Goal: Information Seeking & Learning: Learn about a topic

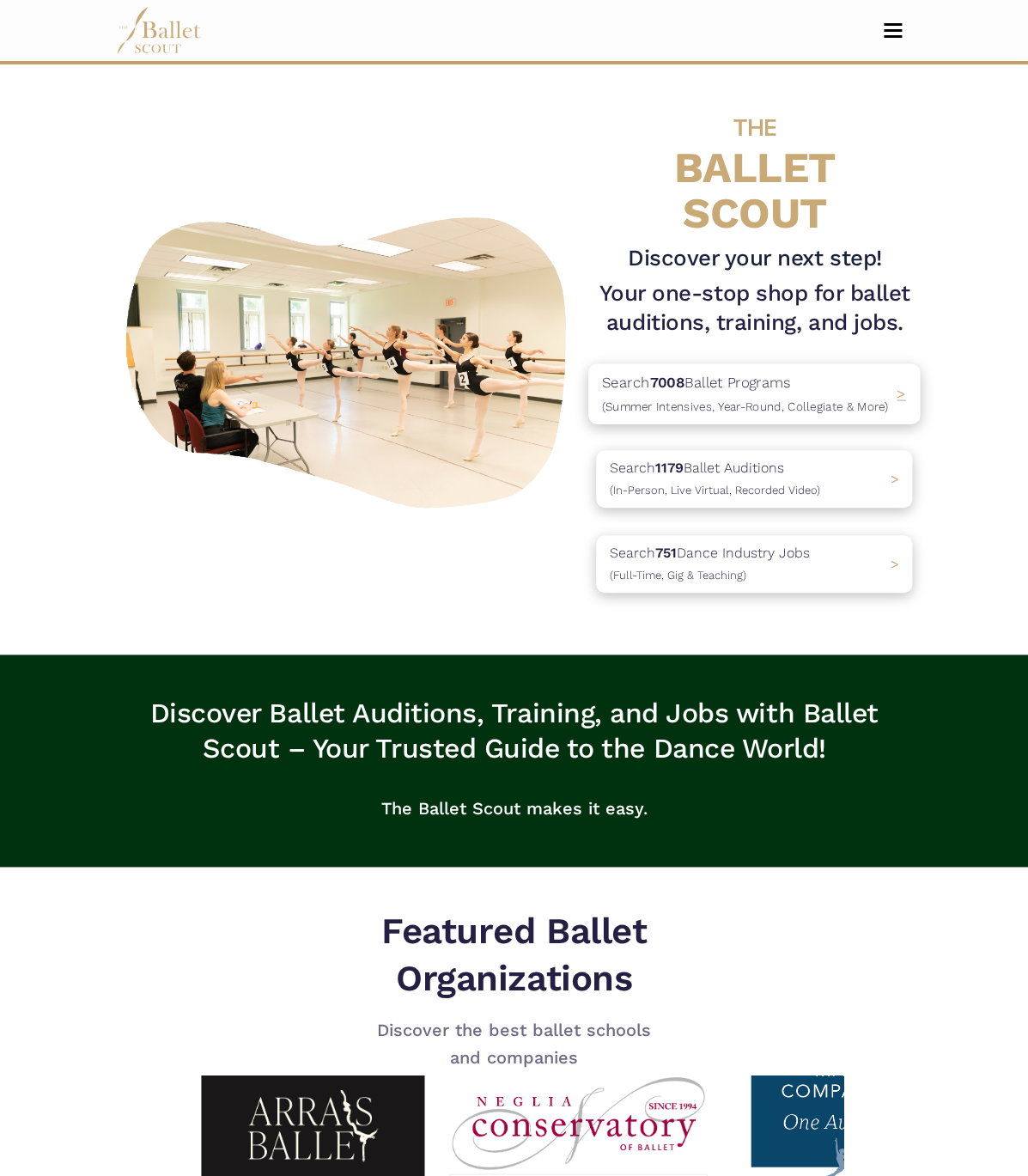
click at [764, 371] on p "Search 7008 Ballet Programs (Summer Intensives, Year-Round, Collegiate & More)" at bounding box center [745, 394] width 286 height 46
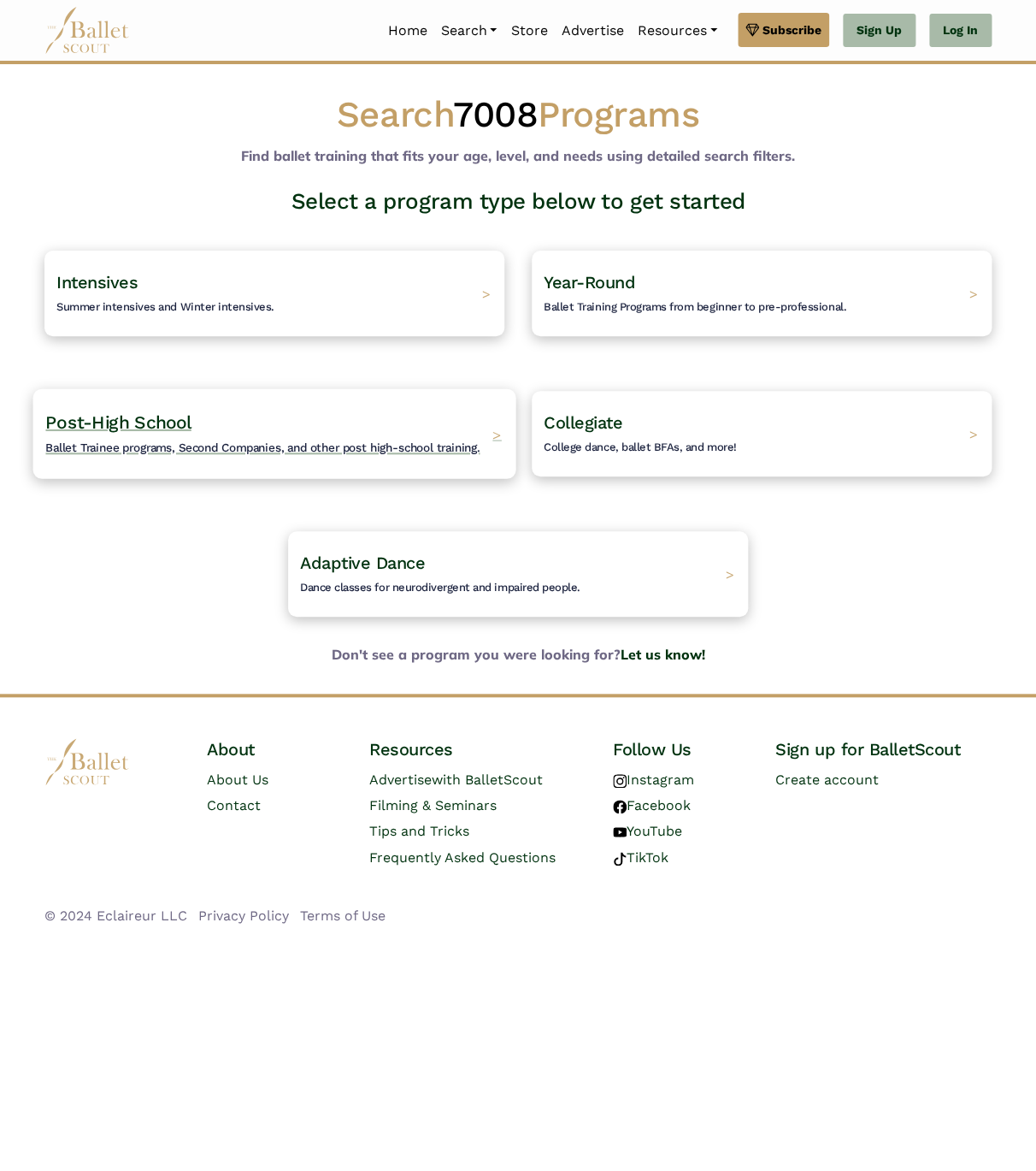
click at [147, 458] on div "Post-High School Ballet Trainee programs, Second Companies, and other post high…" at bounding box center [274, 433] width 483 height 90
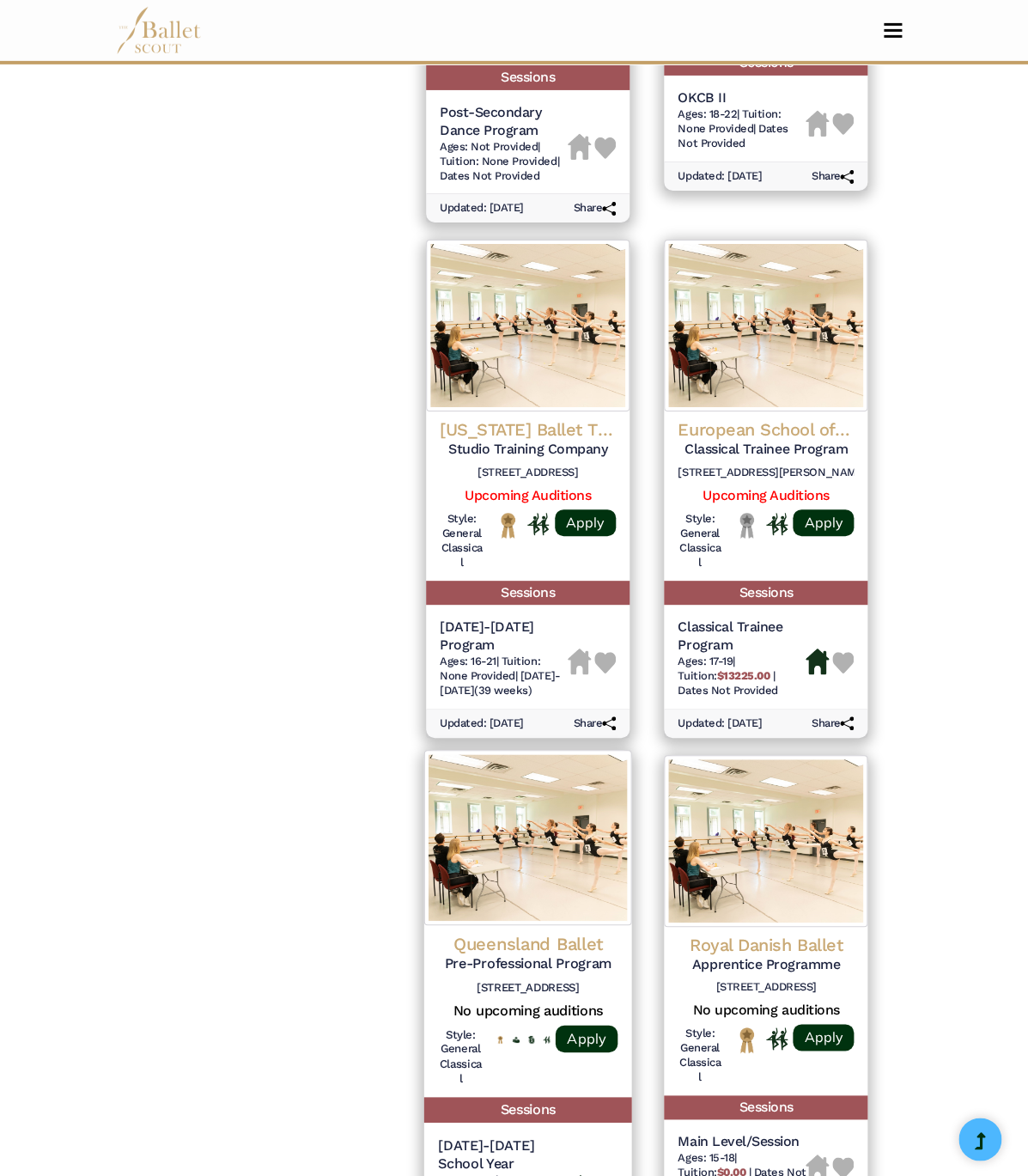
scroll to position [1828, 0]
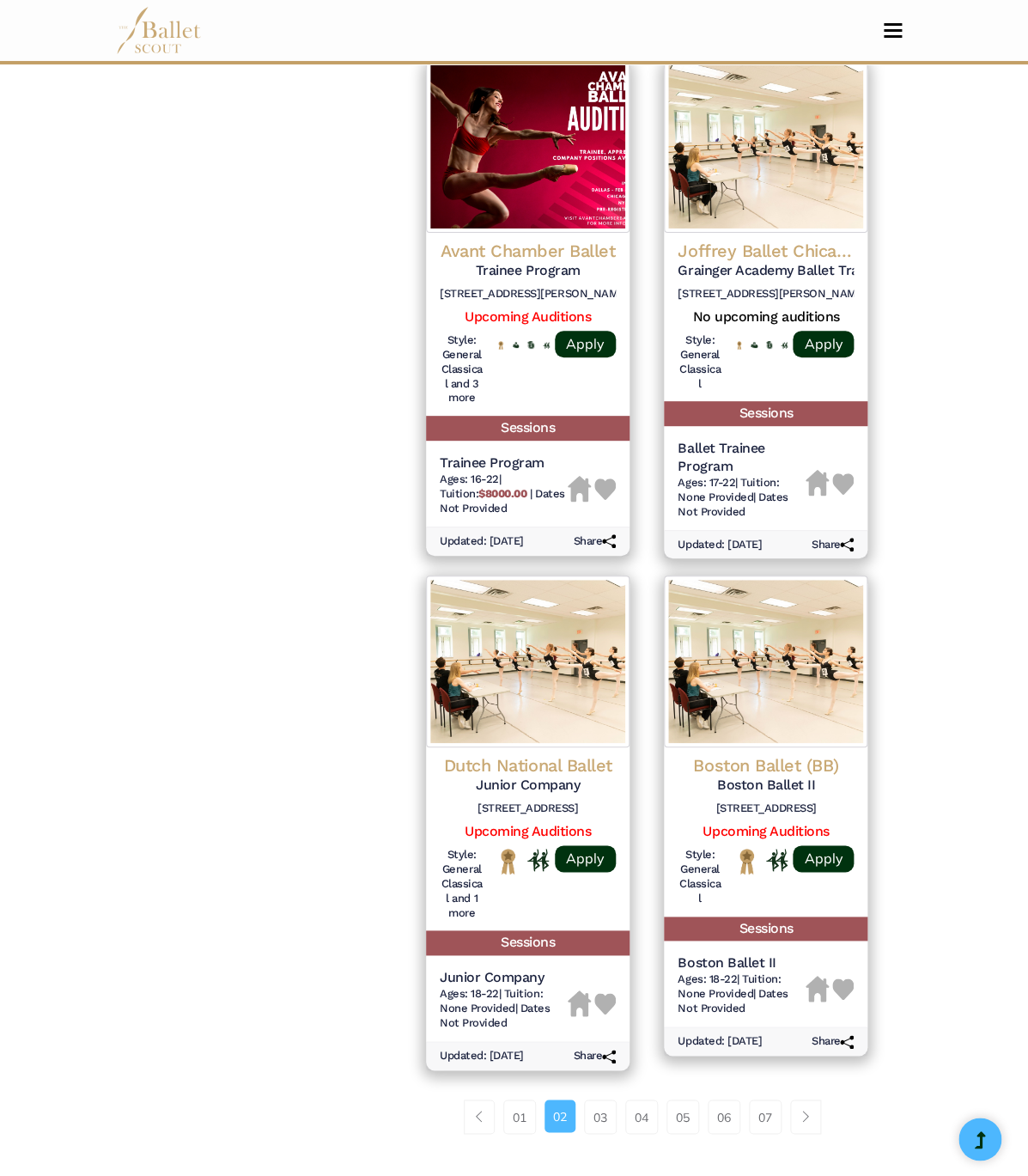
scroll to position [2000, 0]
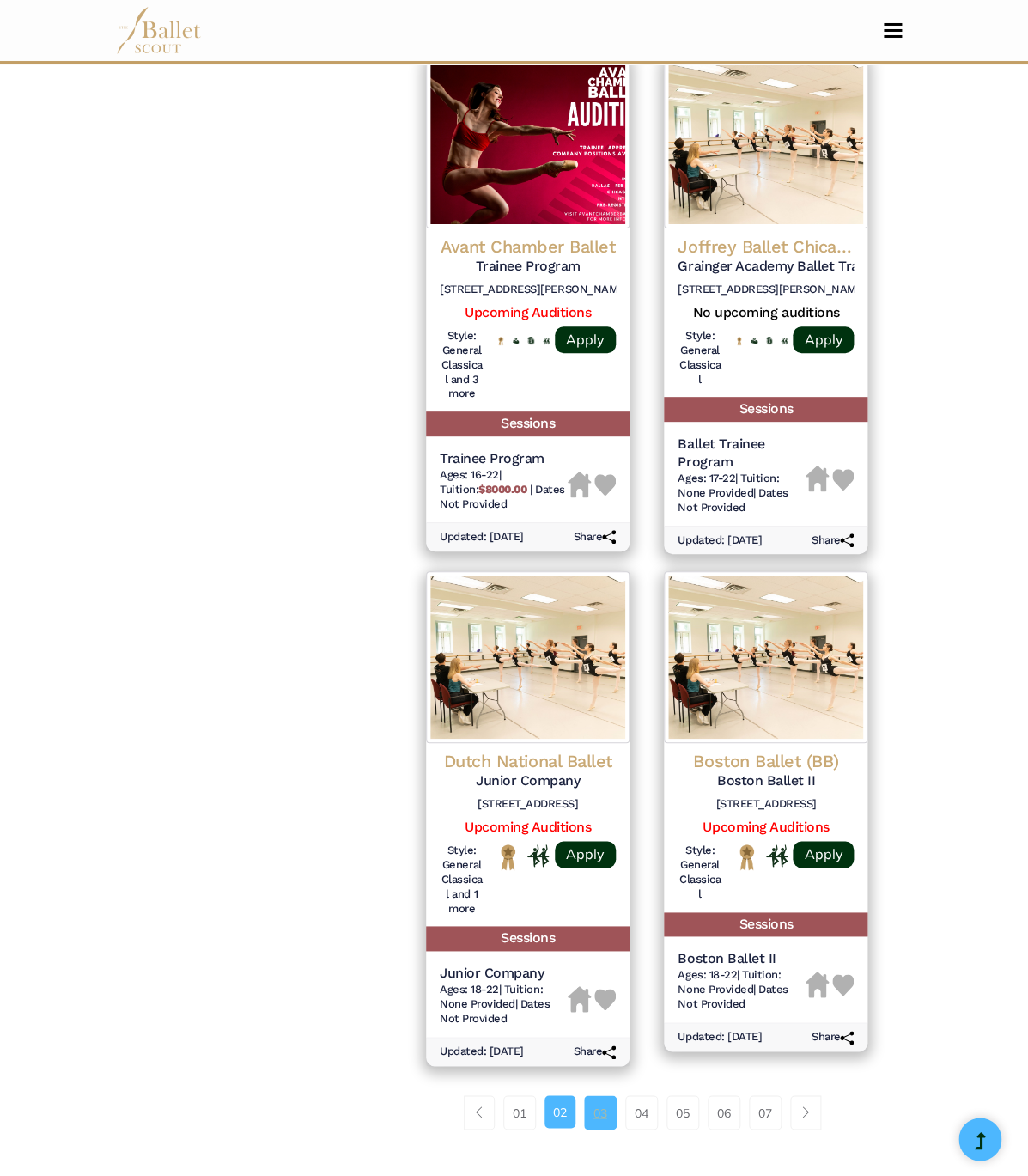
click at [584, 1095] on link "03" at bounding box center [600, 1113] width 33 height 35
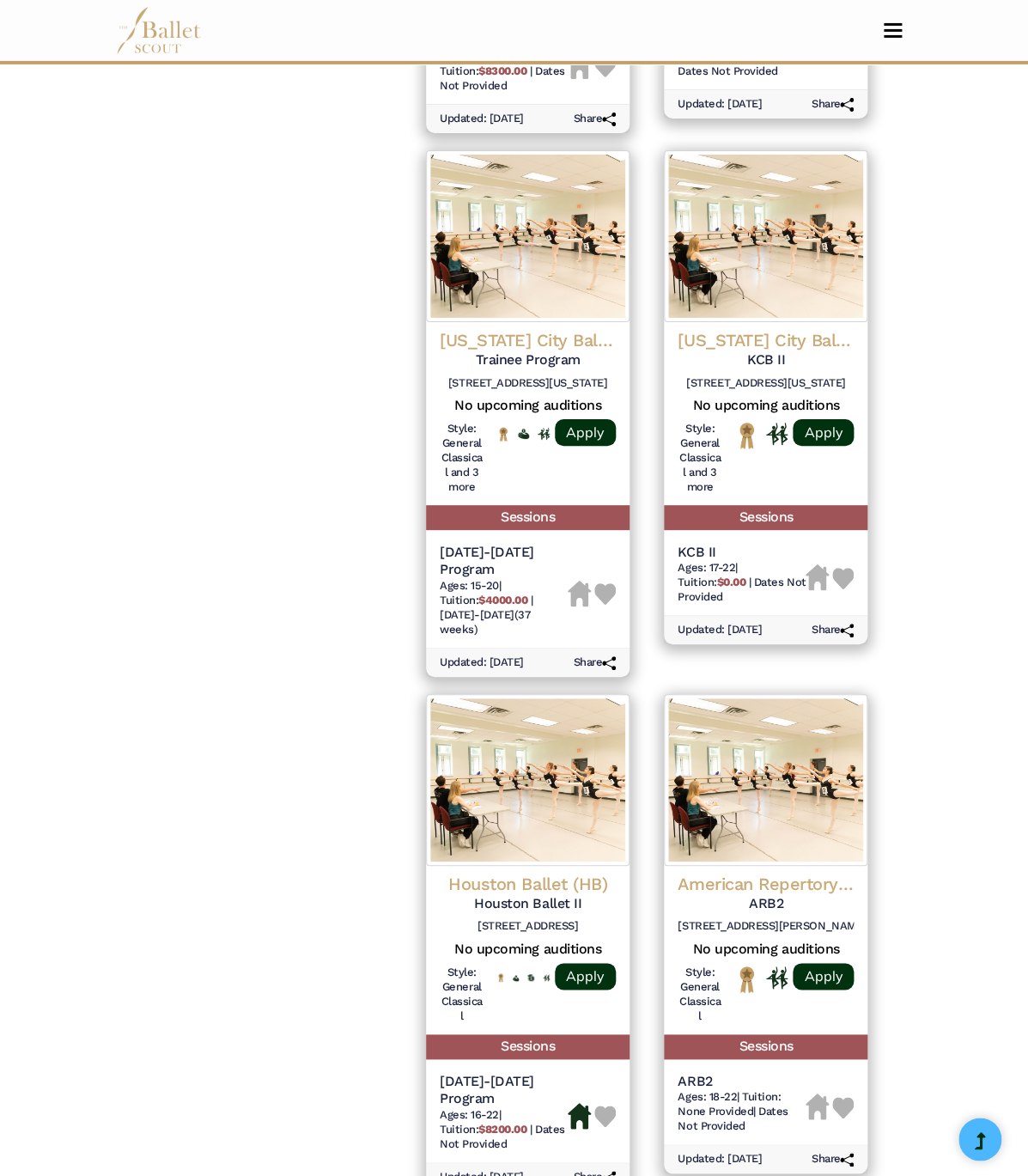
scroll to position [1964, 0]
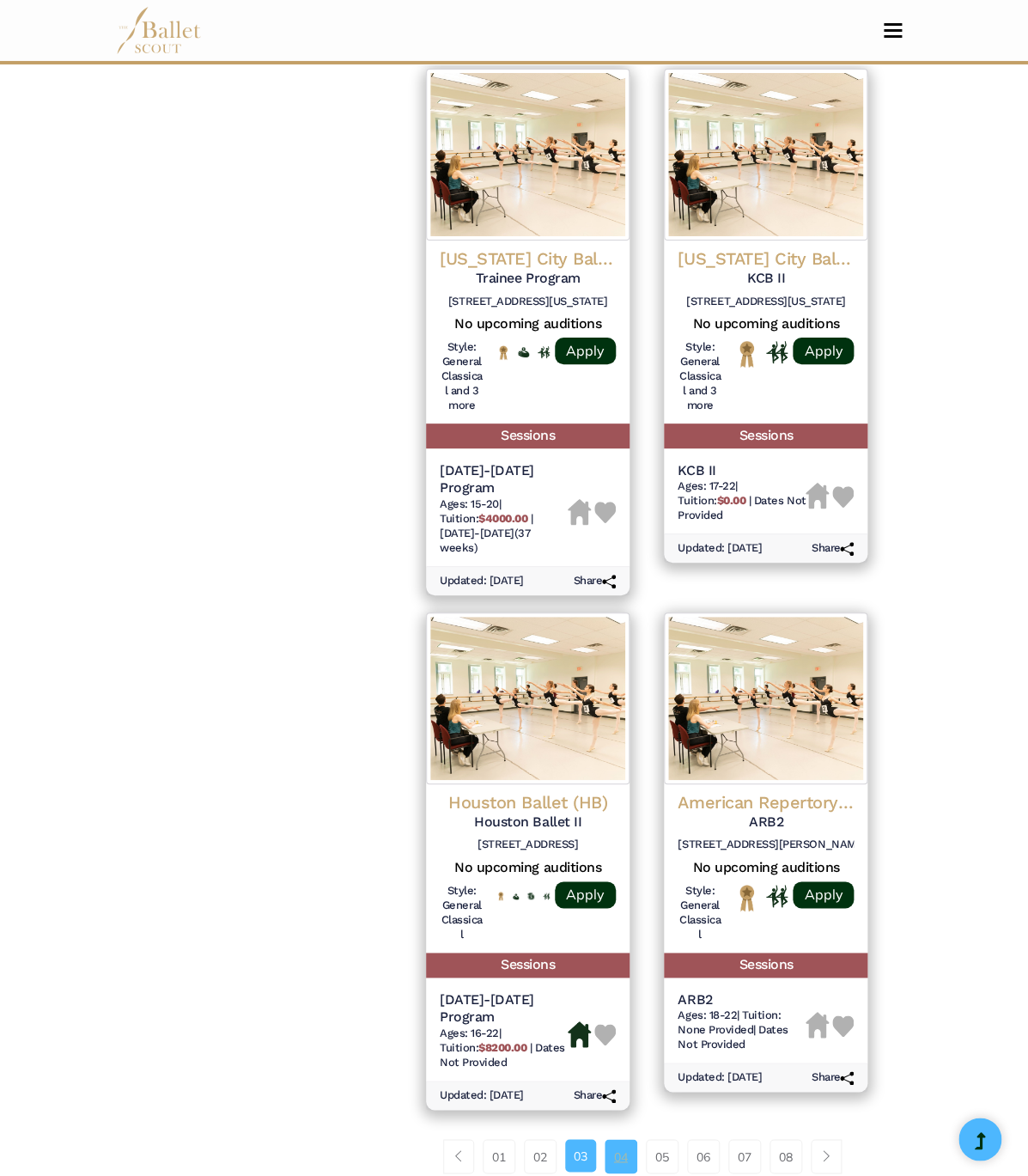
click at [605, 1139] on link "04" at bounding box center [621, 1156] width 33 height 35
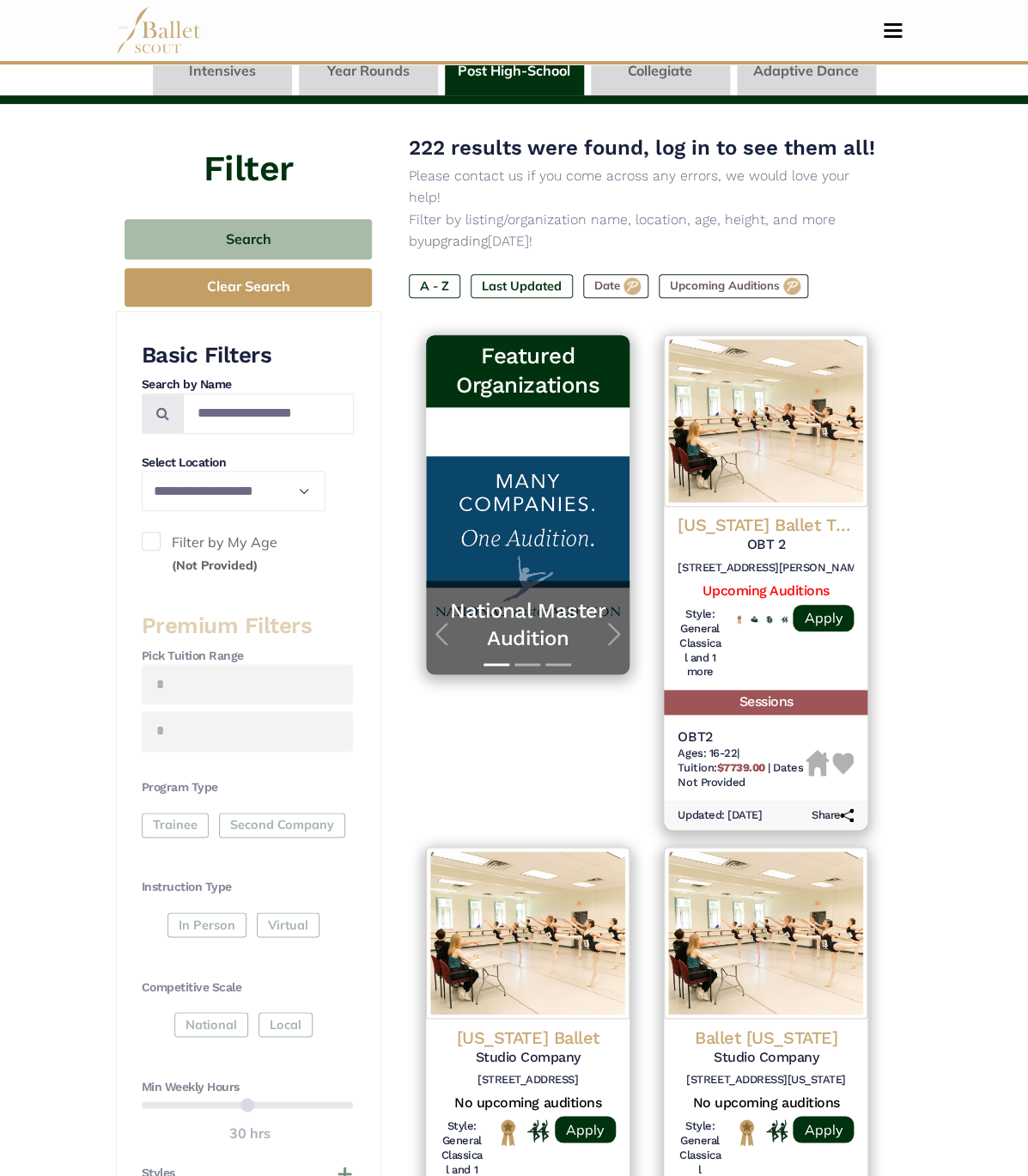
scroll to position [137, 0]
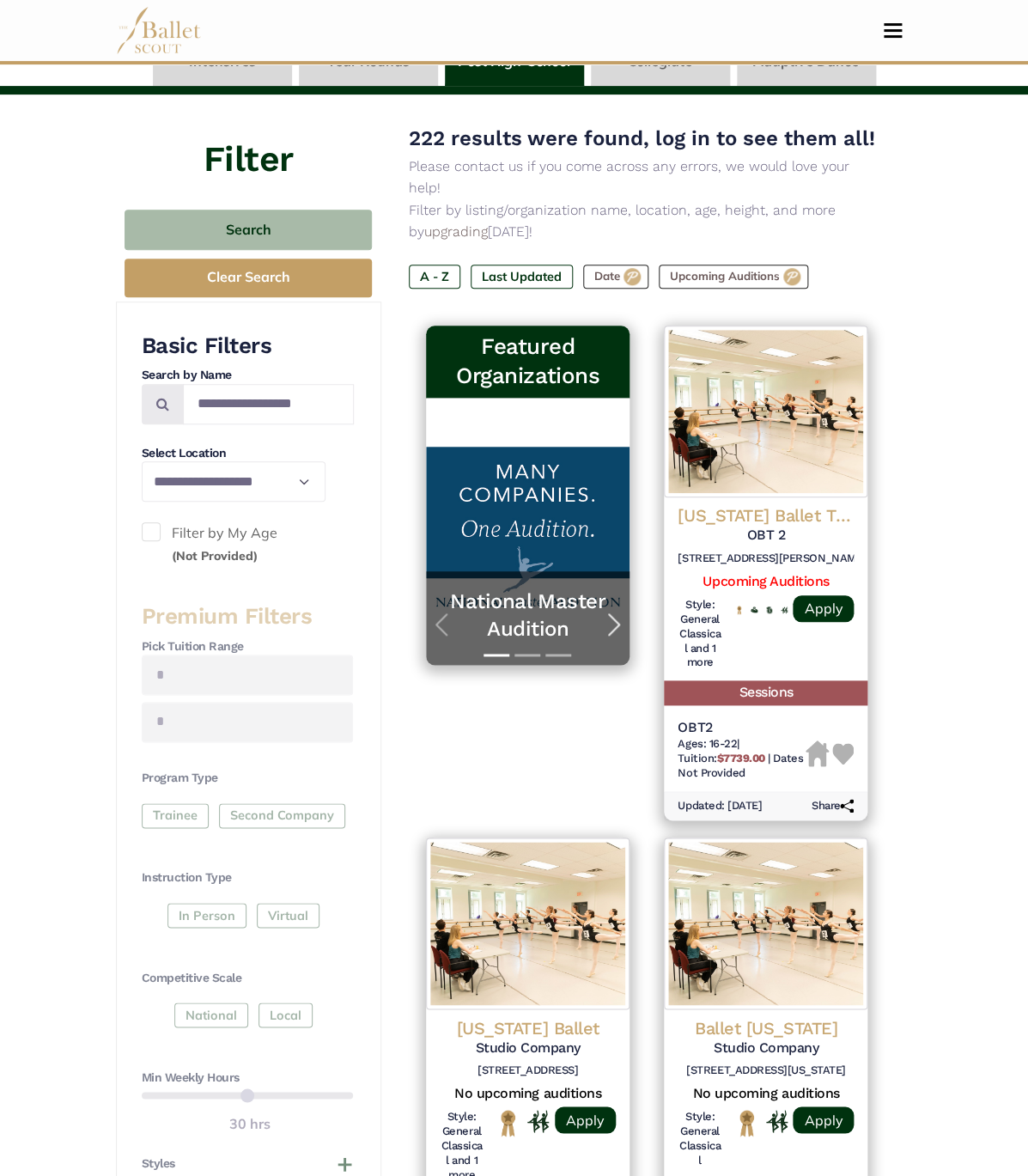
click at [607, 611] on span "button" at bounding box center [613, 624] width 28 height 28
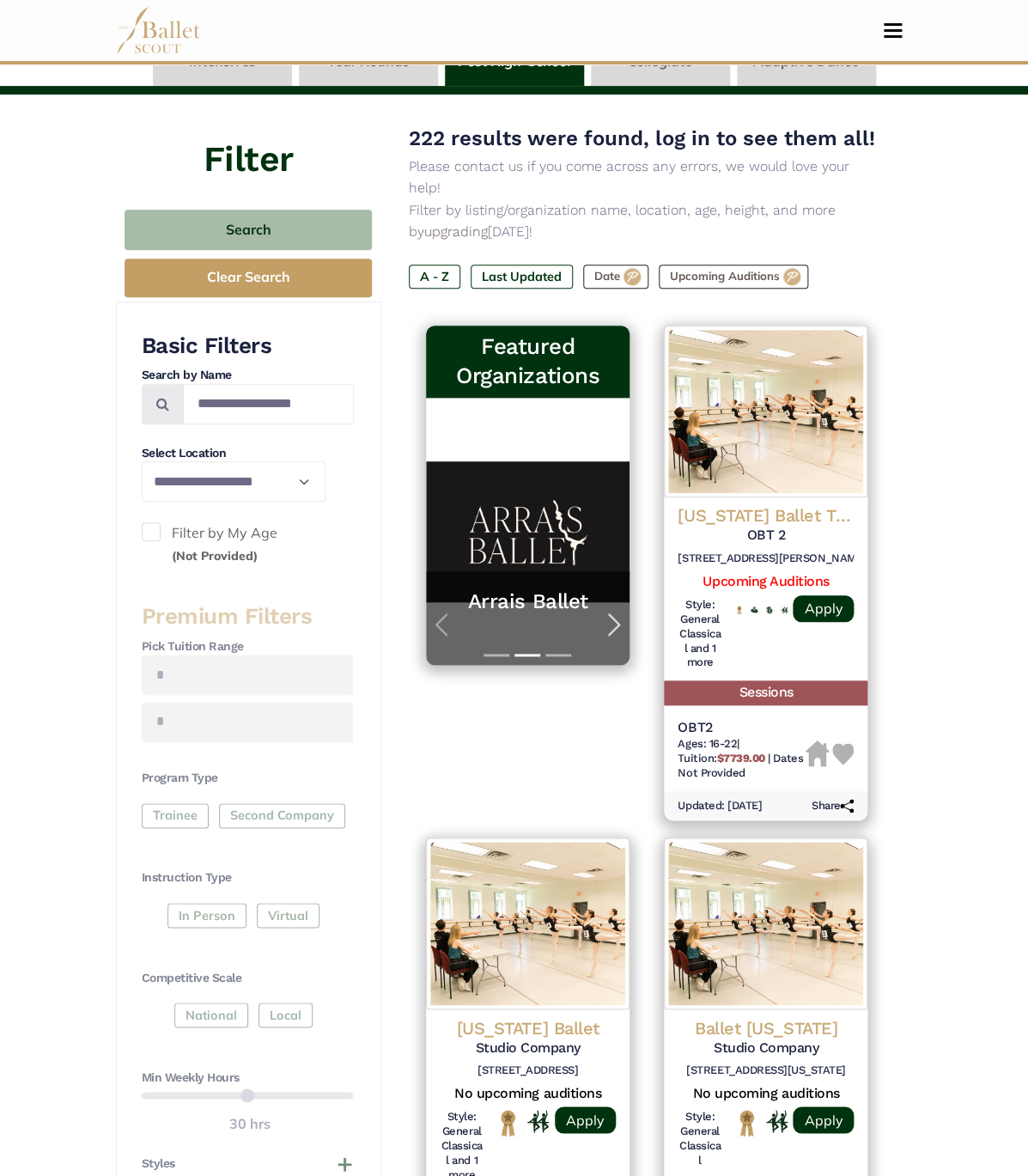
click at [608, 585] on button "Next" at bounding box center [614, 624] width 31 height 80
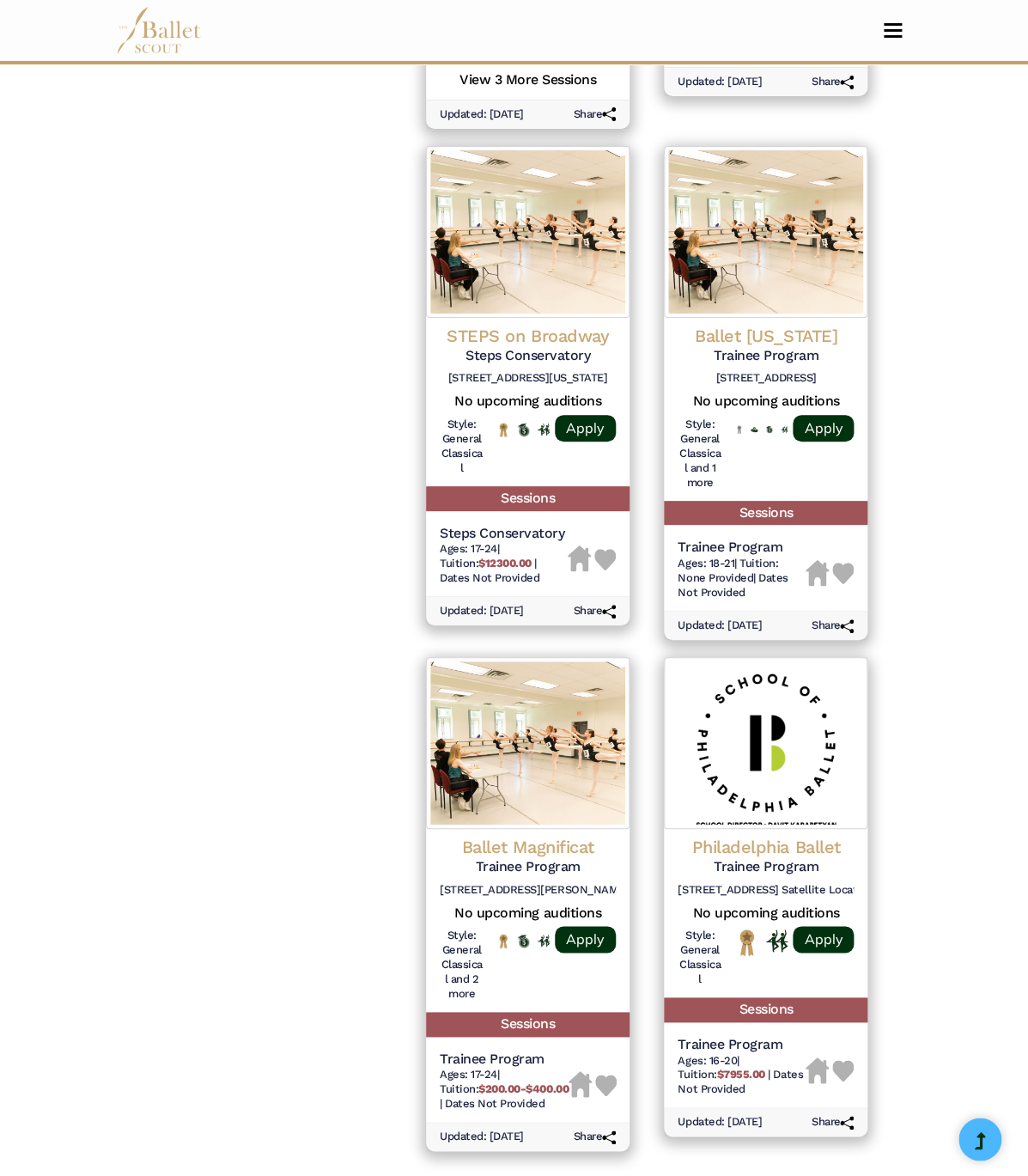
scroll to position [1937, 0]
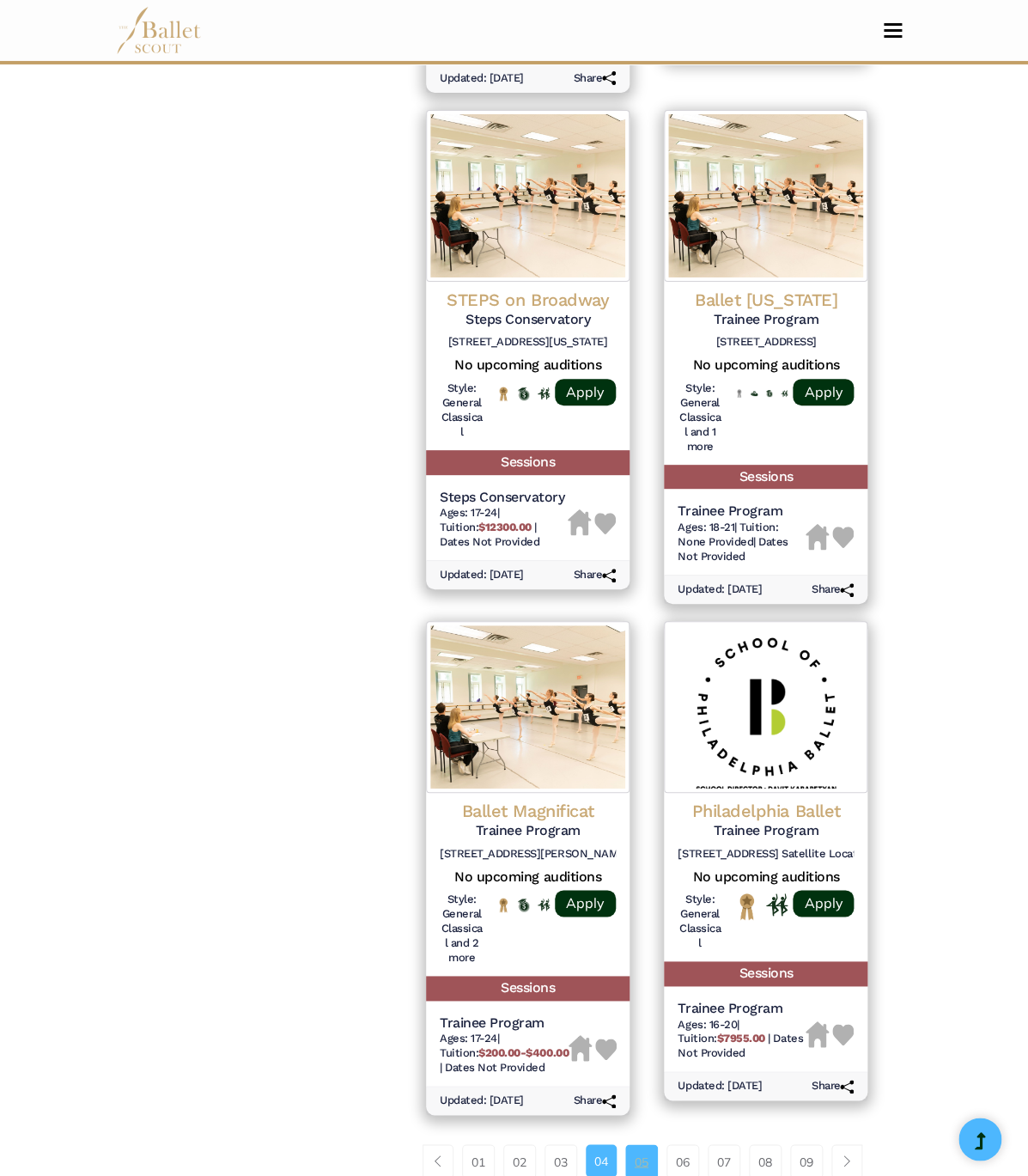
click at [625, 1144] on link "05" at bounding box center [641, 1162] width 33 height 35
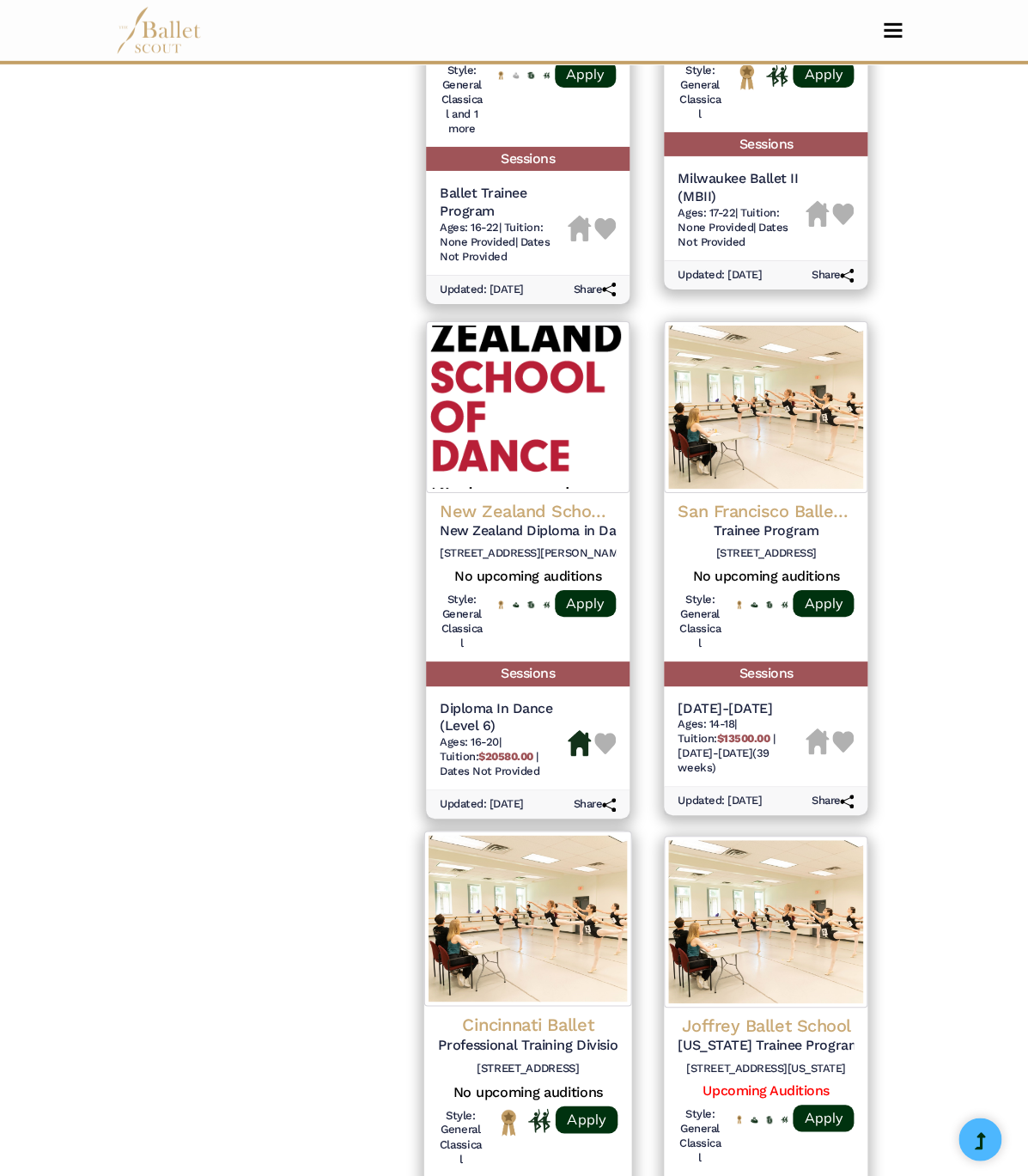
scroll to position [1841, 0]
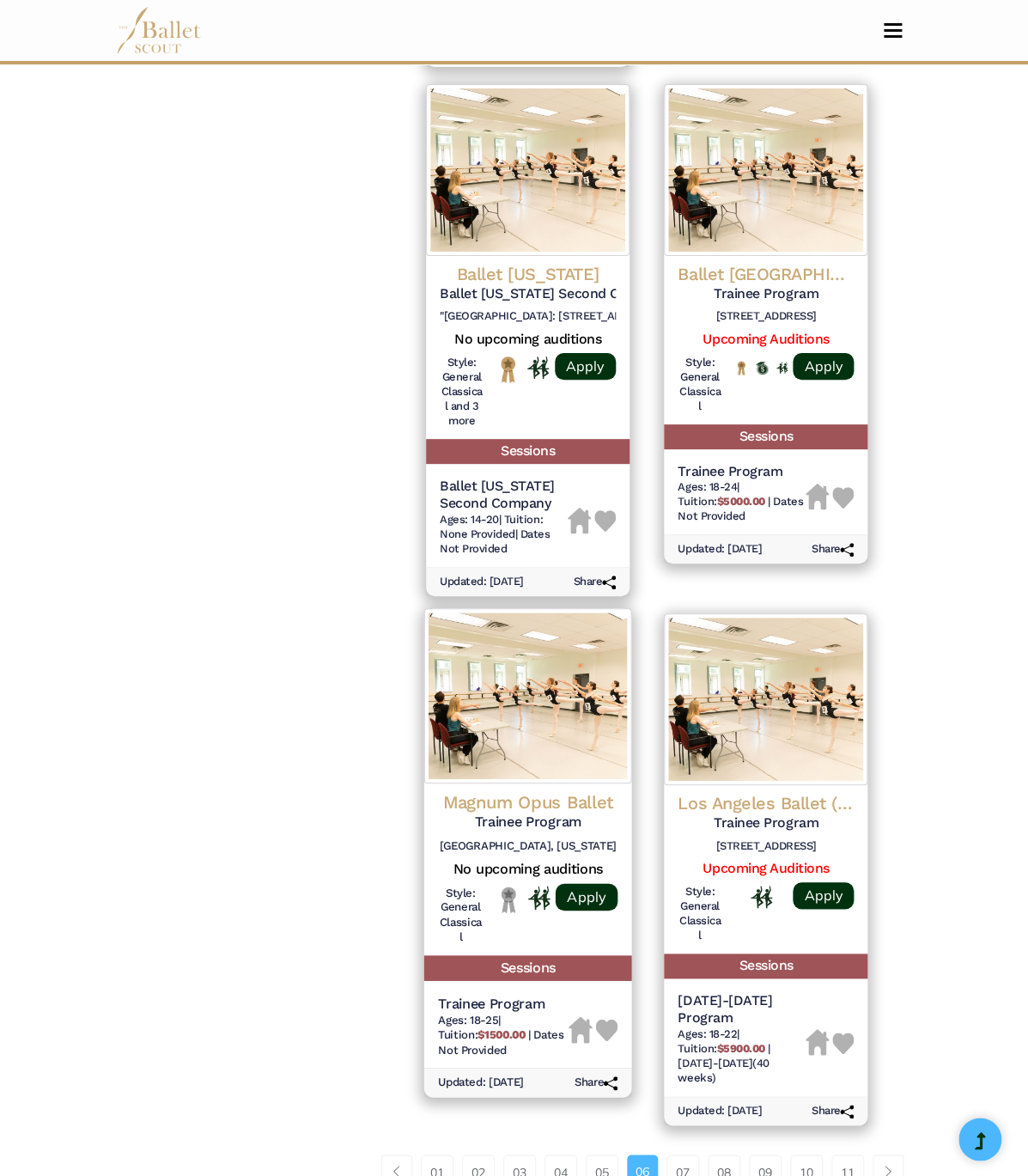
scroll to position [1951, 0]
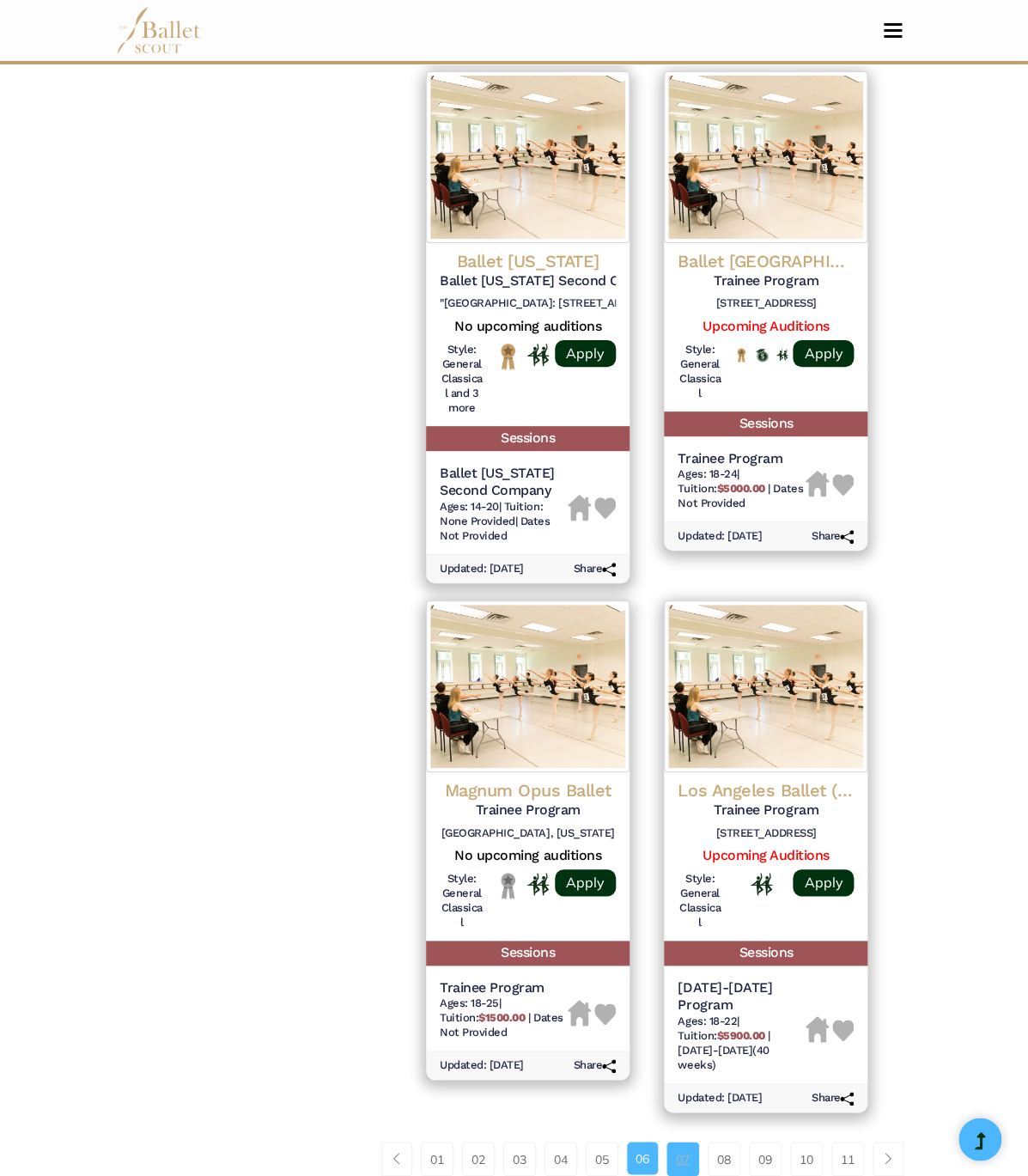
click at [666, 1141] on link "07" at bounding box center [682, 1159] width 33 height 35
click at [669, 1141] on link "07" at bounding box center [682, 1159] width 33 height 35
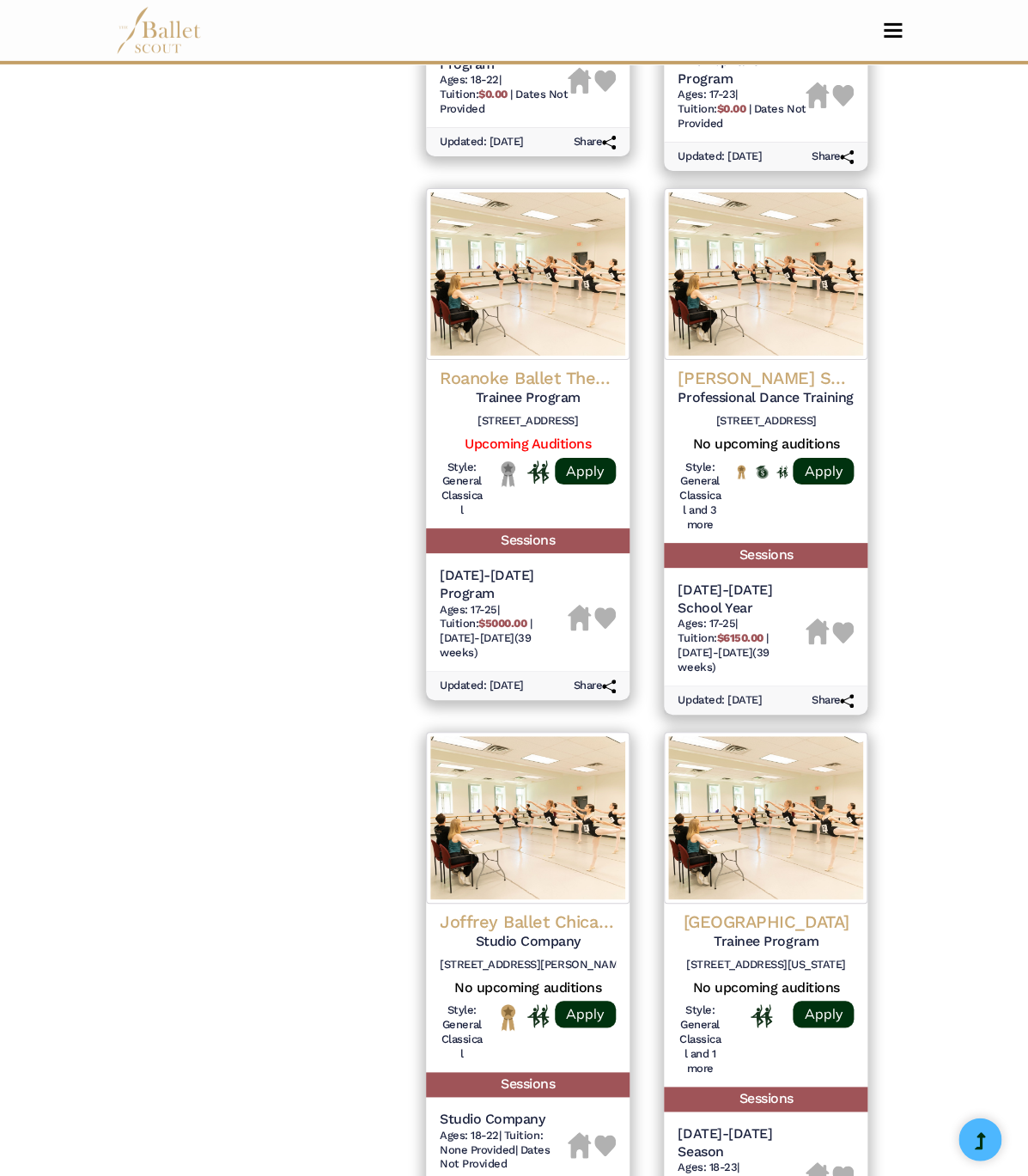
scroll to position [1964, 0]
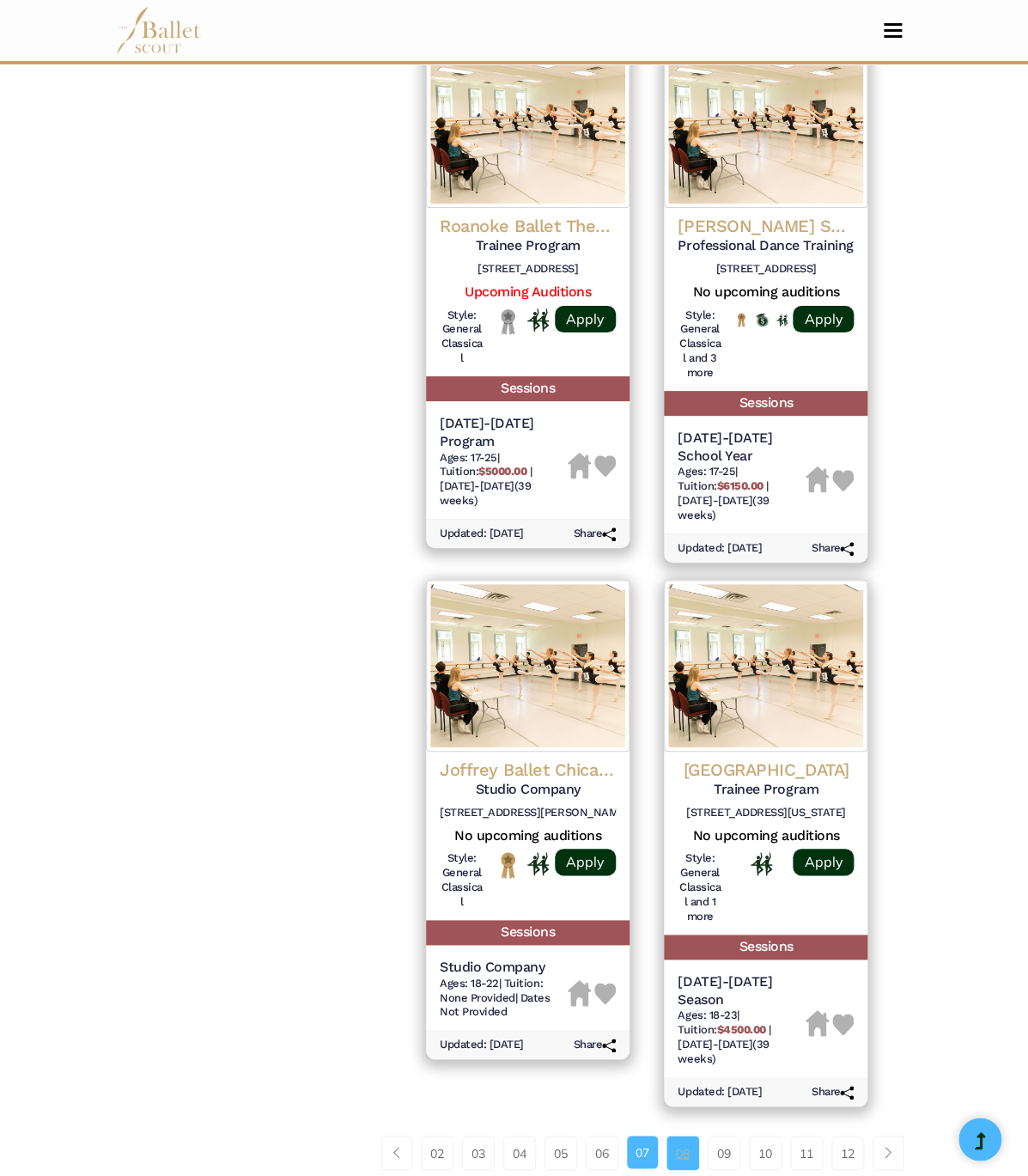
click at [666, 1136] on link "08" at bounding box center [682, 1153] width 33 height 35
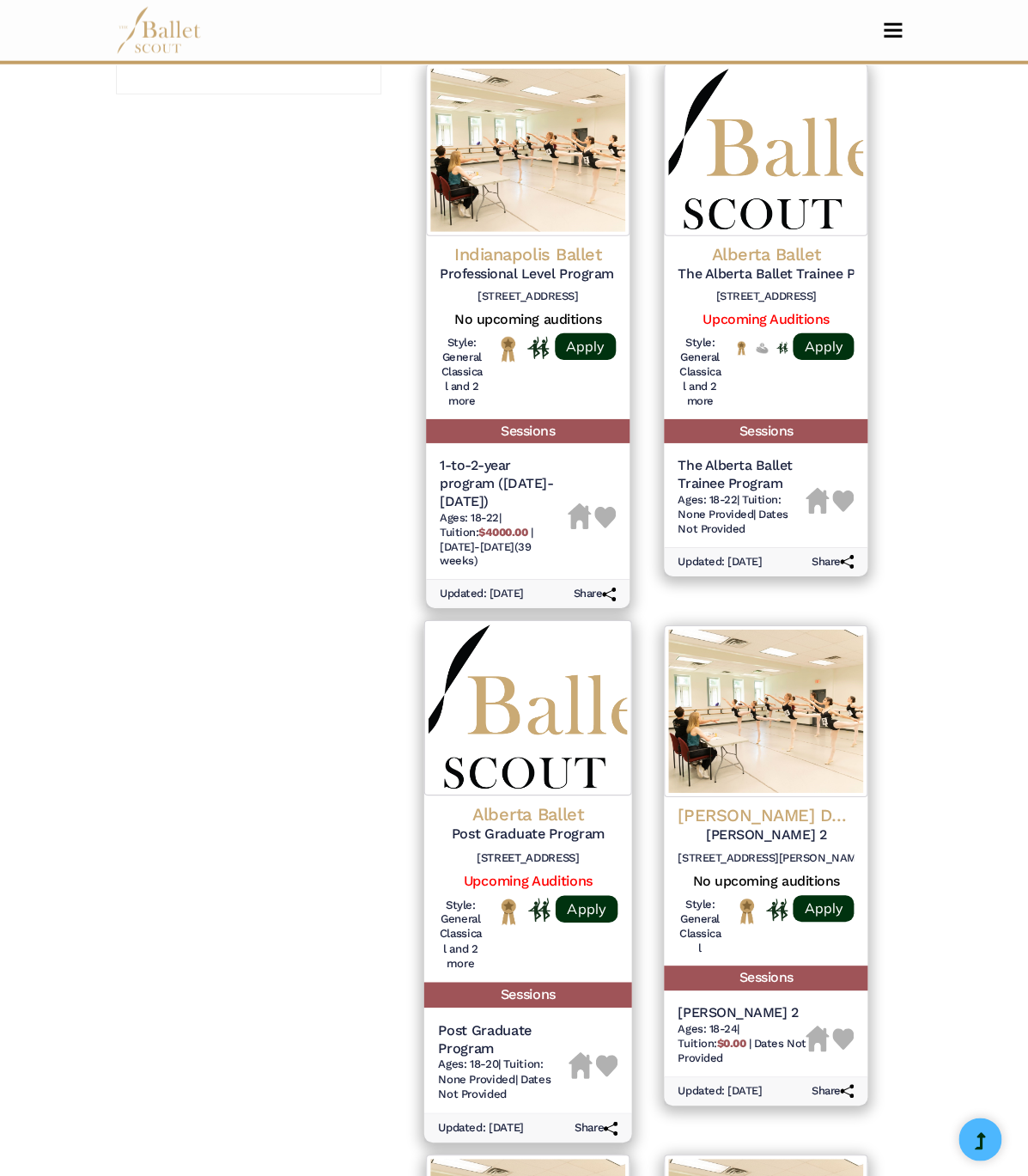
scroll to position [1910, 0]
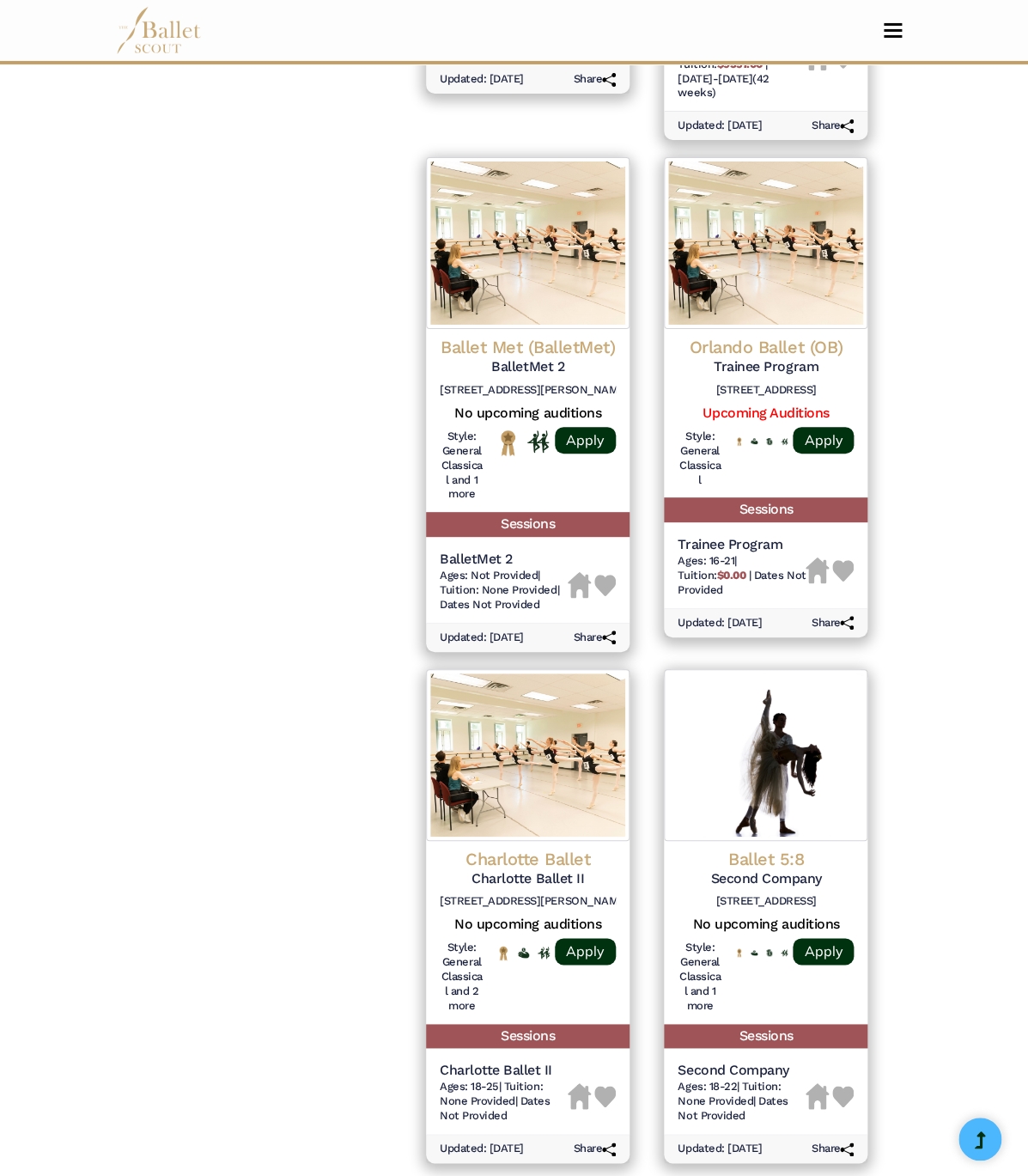
scroll to position [1982, 0]
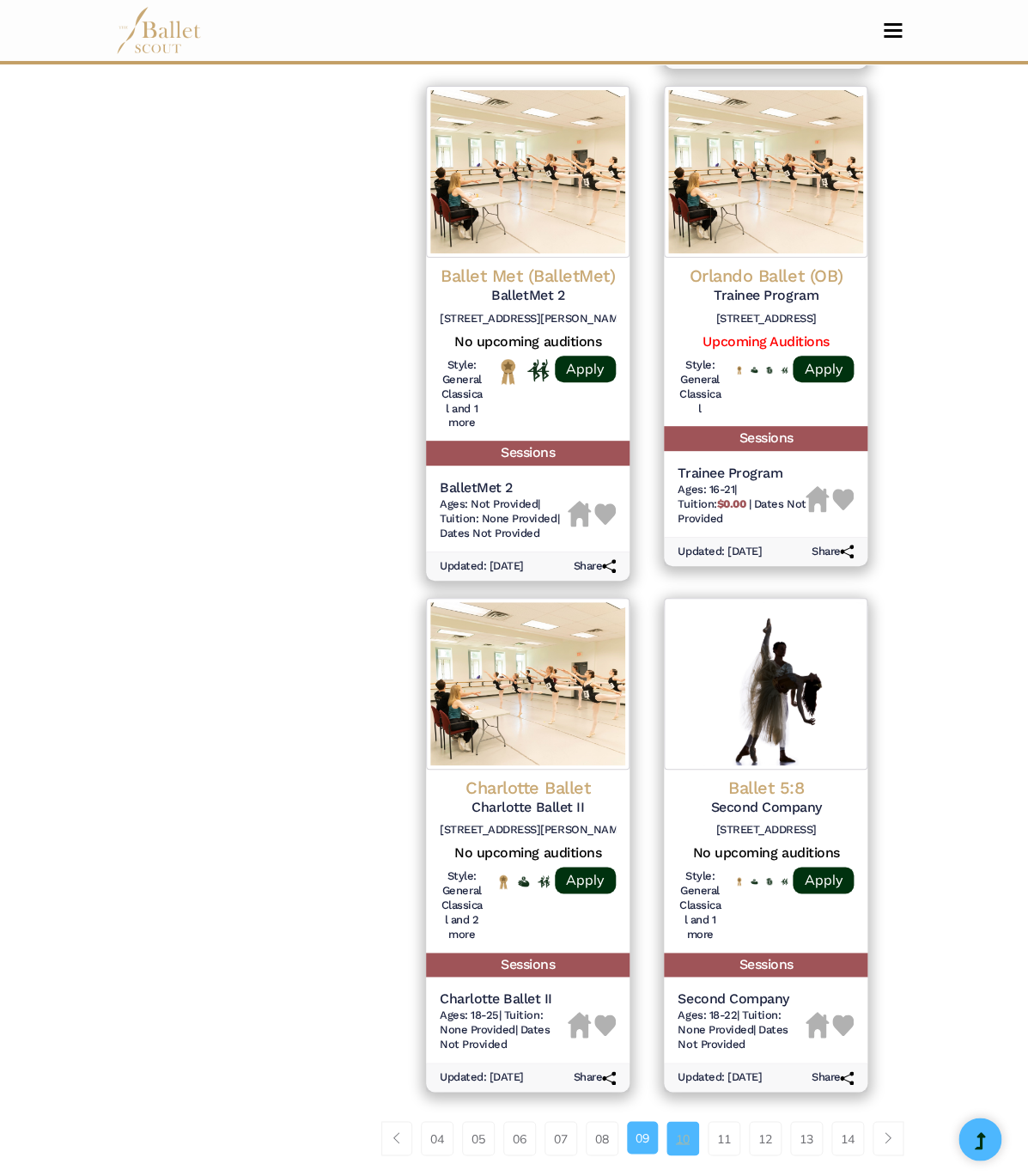
click at [680, 1120] on link "10" at bounding box center [682, 1138] width 33 height 35
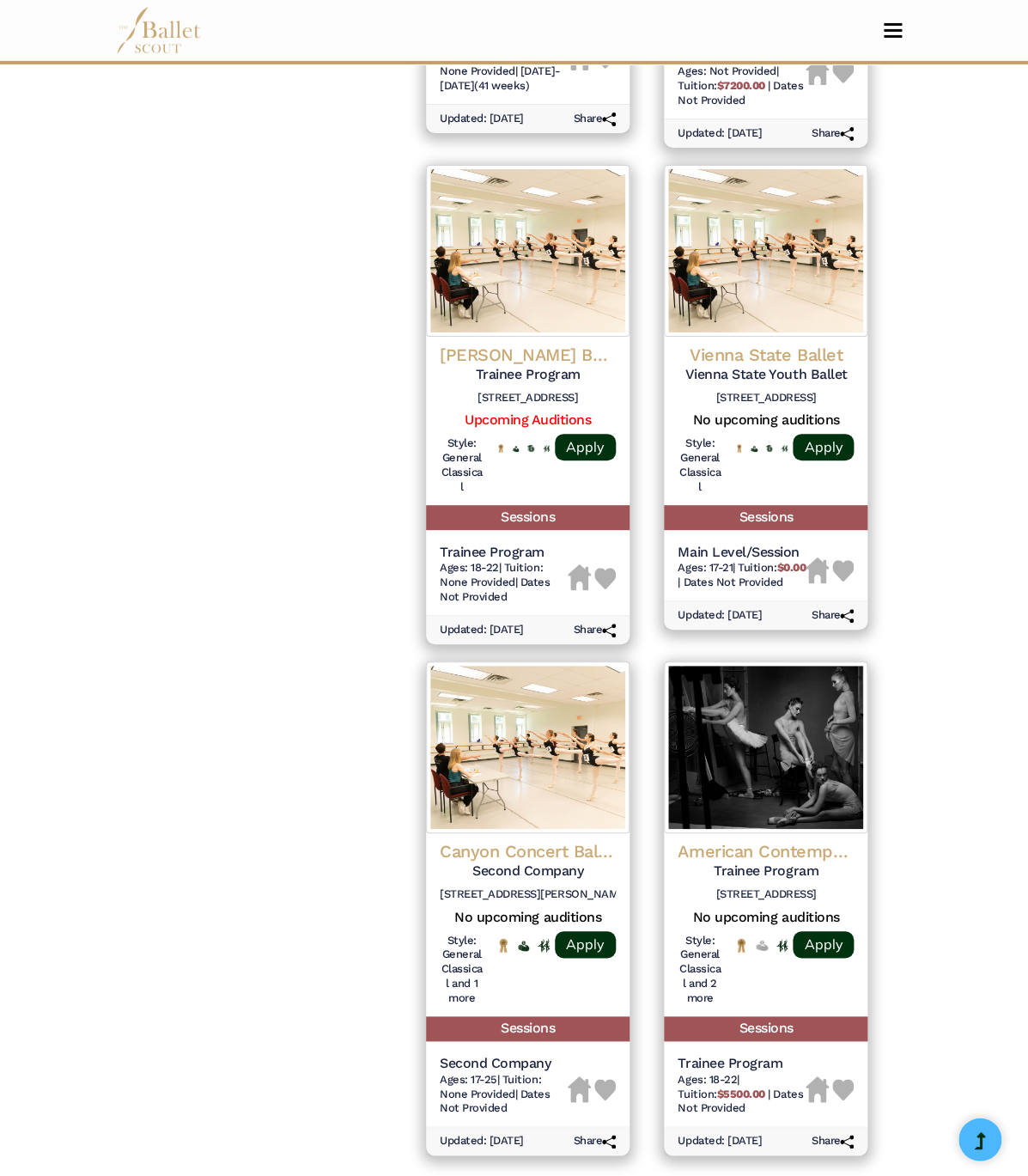
scroll to position [1993, 0]
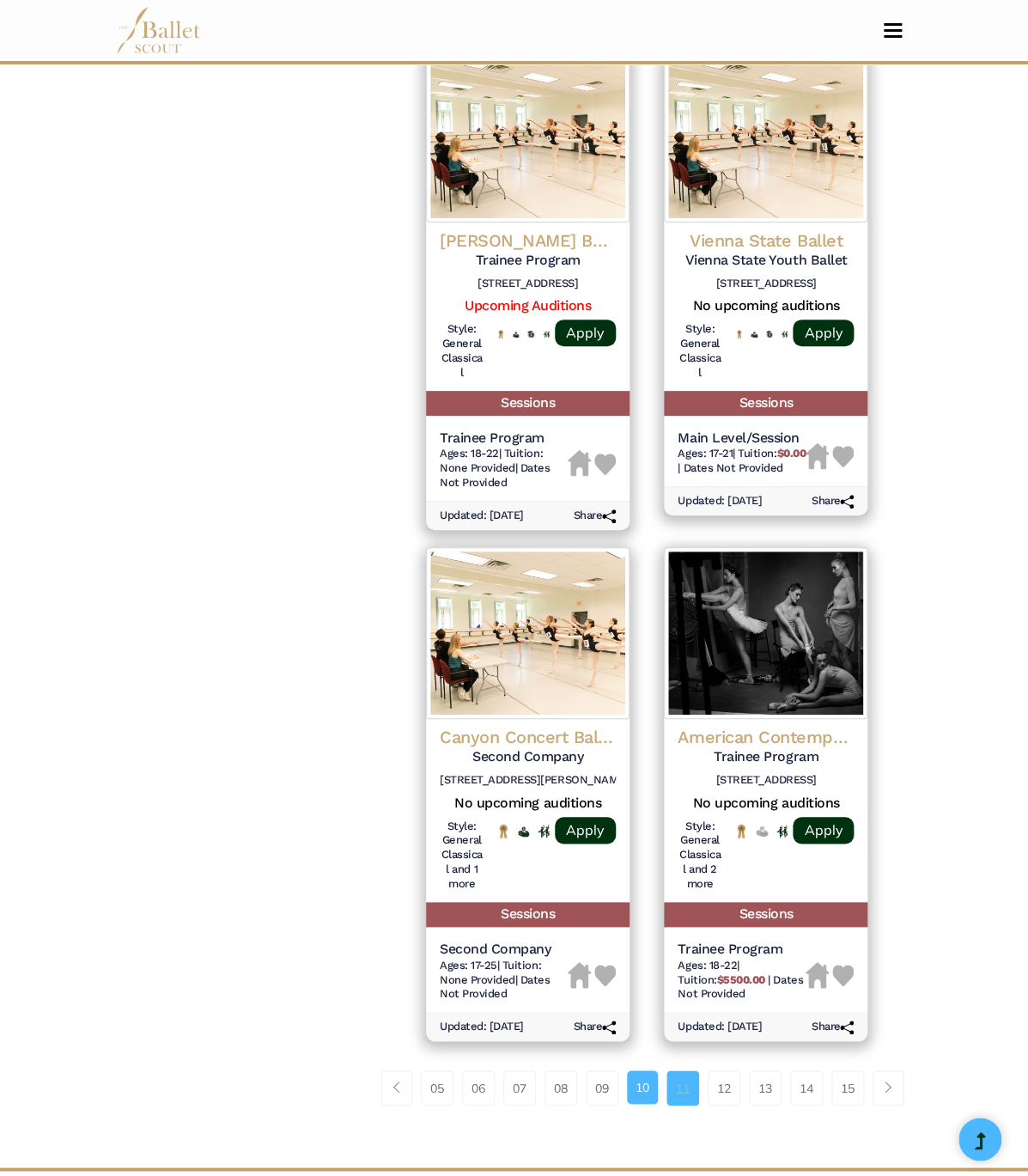
click at [672, 1070] on link "11" at bounding box center [682, 1088] width 33 height 35
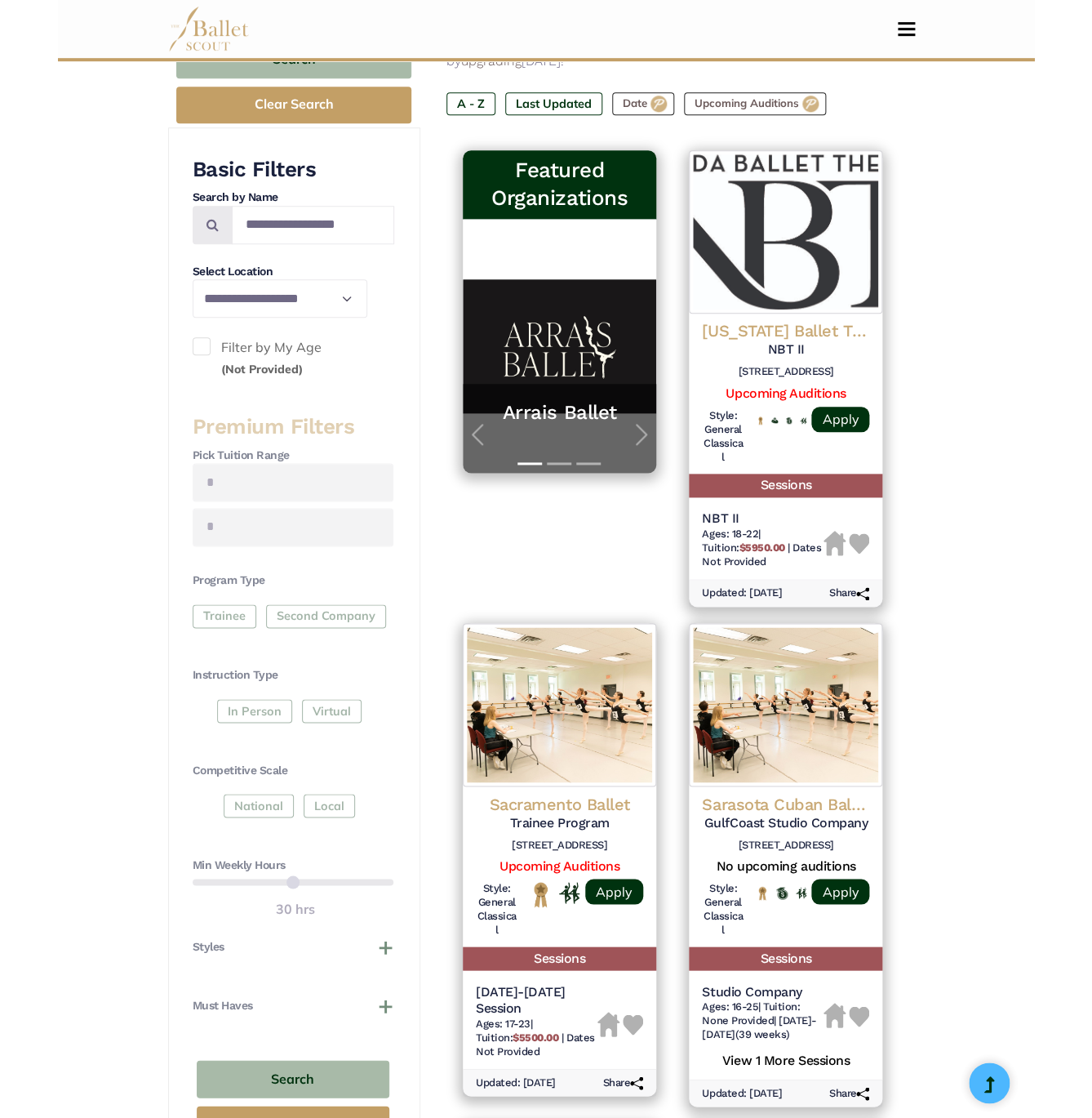
scroll to position [248, 0]
